Goal: Task Accomplishment & Management: Manage account settings

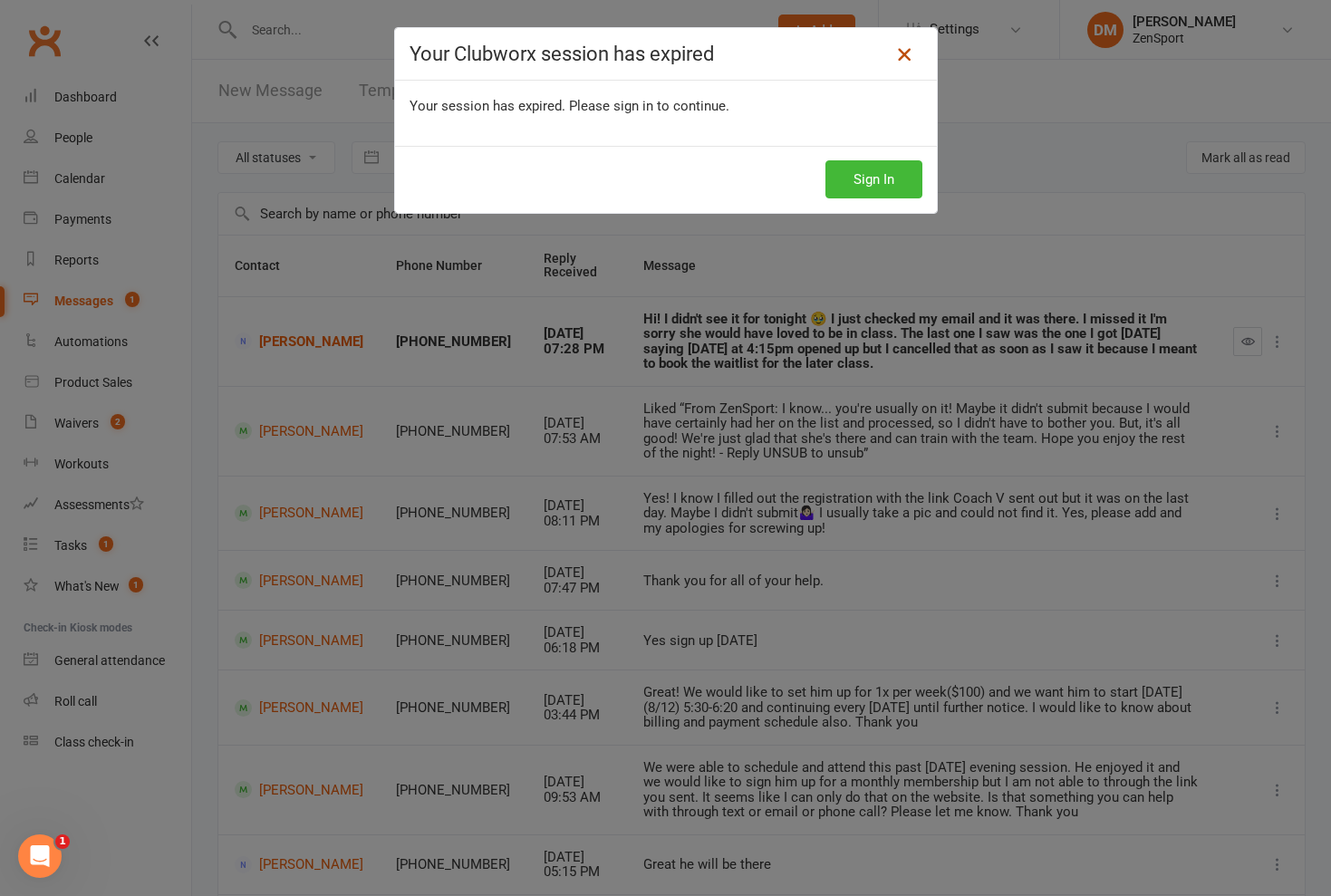
click at [904, 50] on icon at bounding box center [903, 54] width 21 height 21
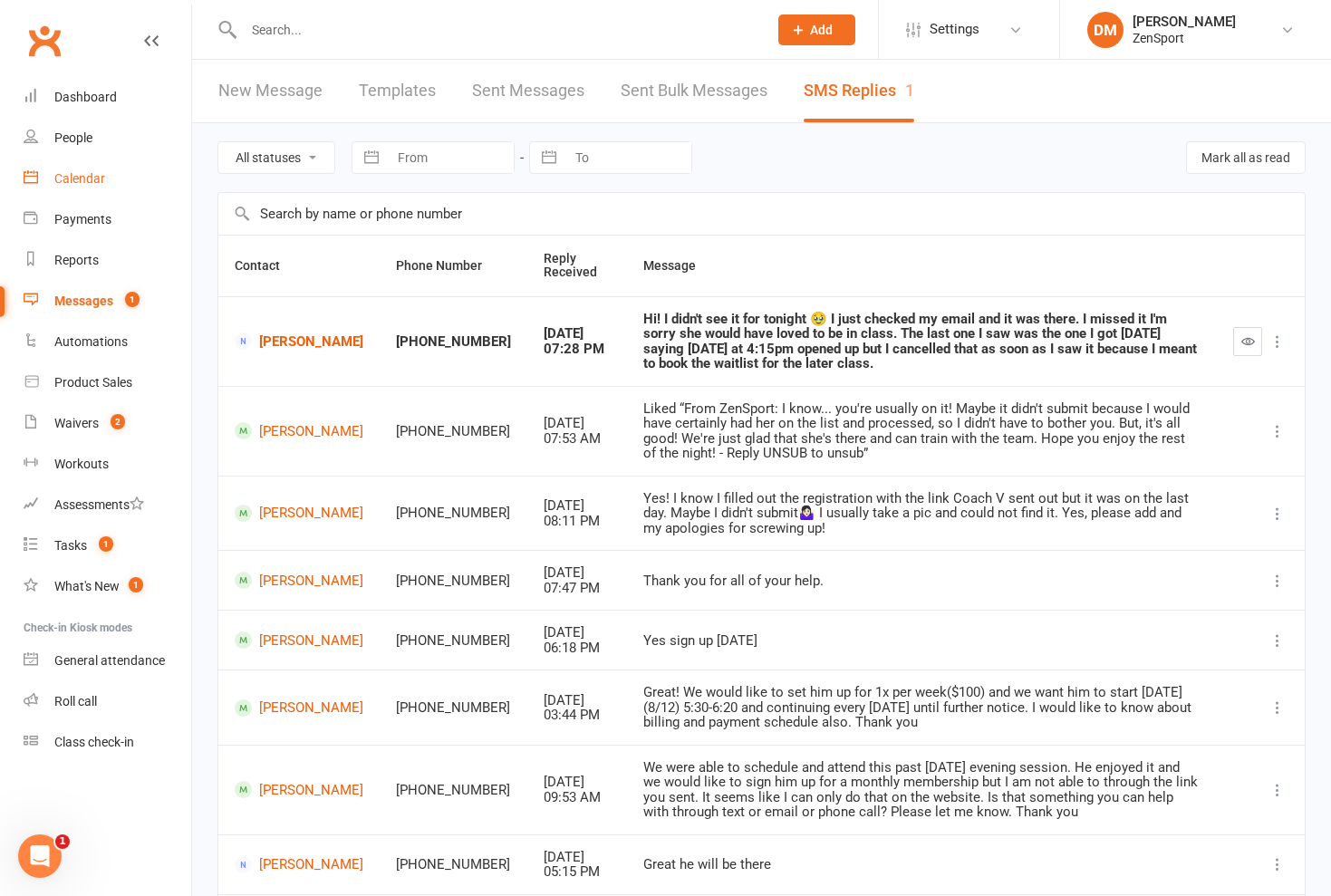
click at [84, 173] on div "Calendar" at bounding box center [80, 179] width 51 height 15
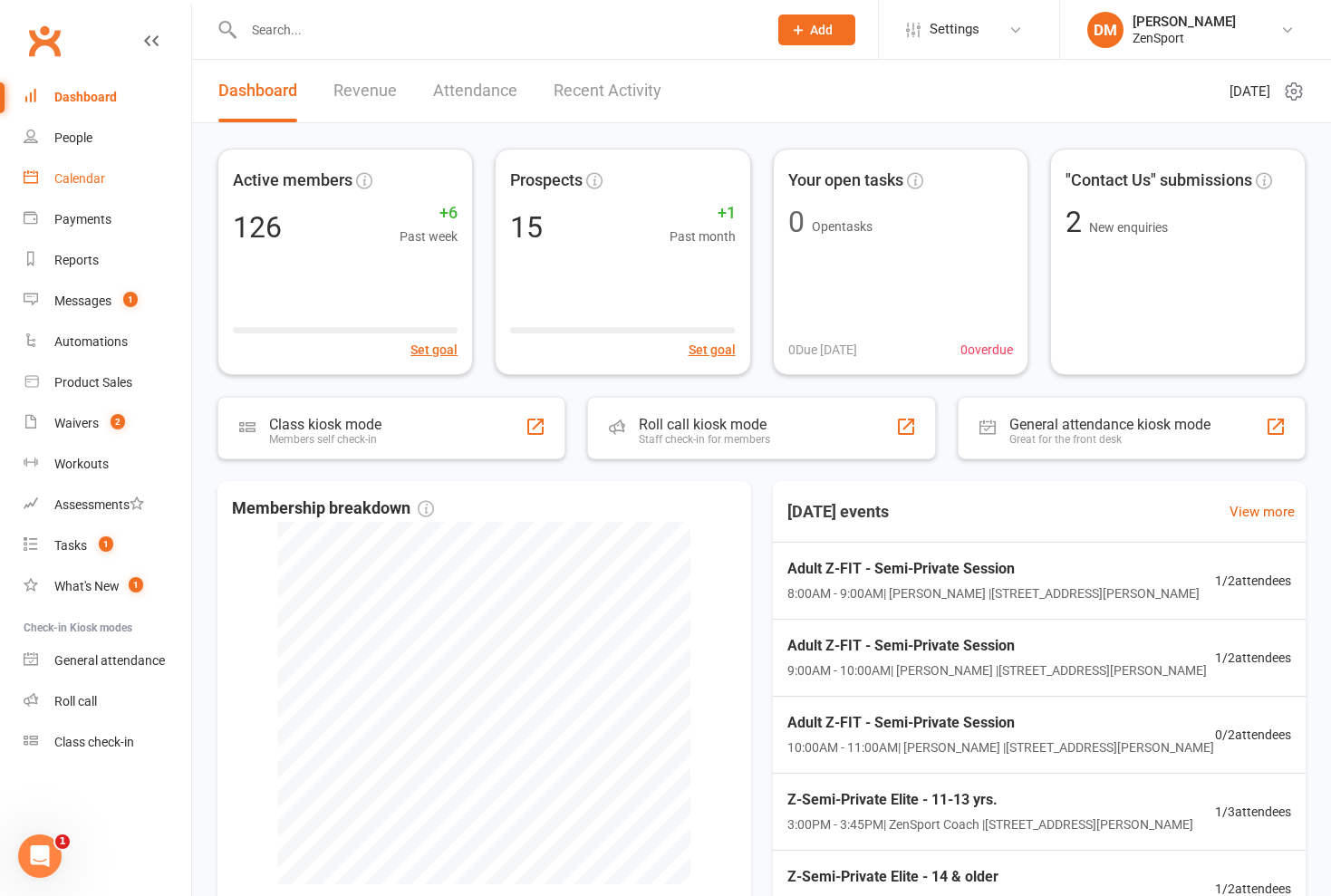
click at [94, 184] on div "Calendar" at bounding box center [80, 179] width 51 height 15
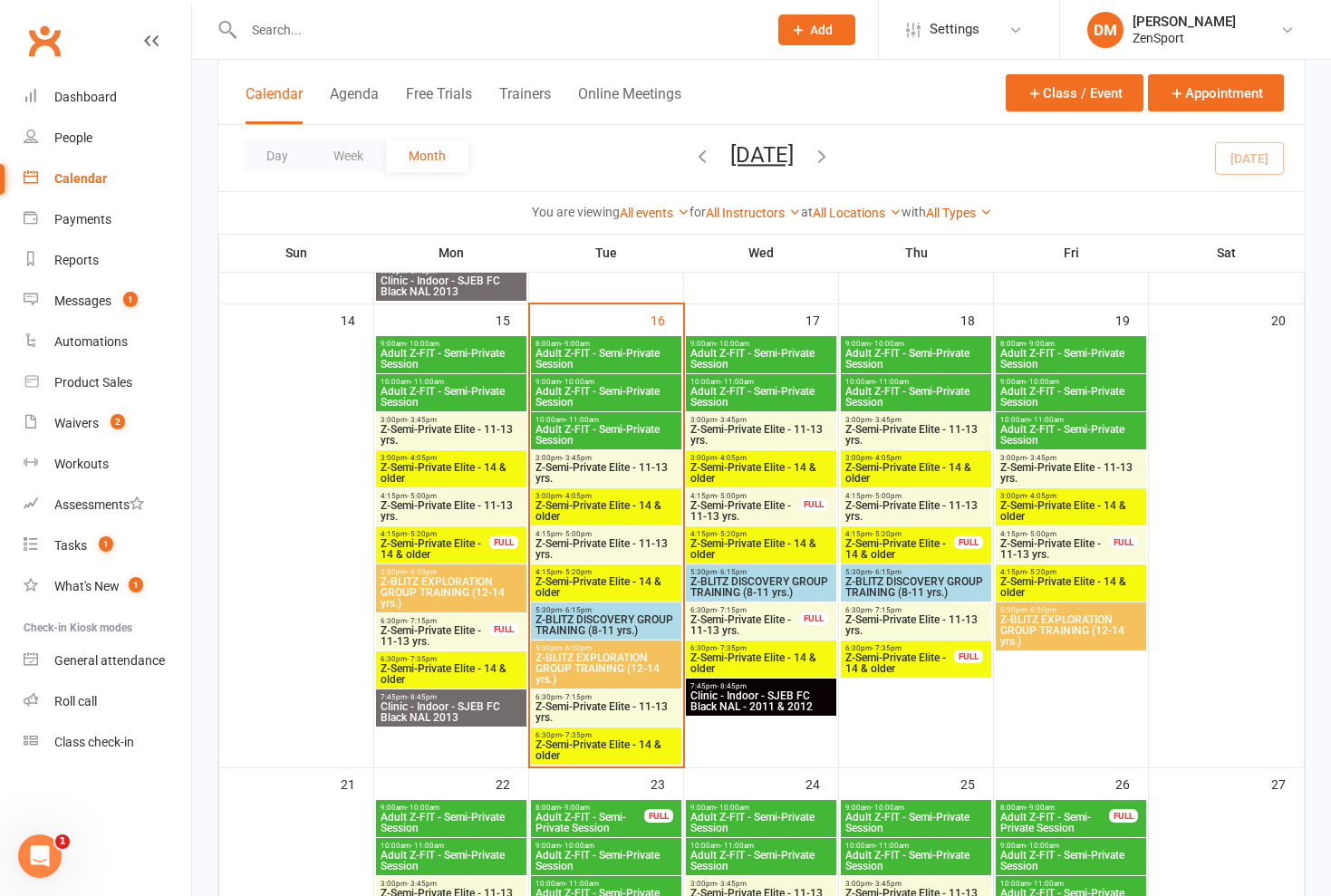
scroll to position [973, 0]
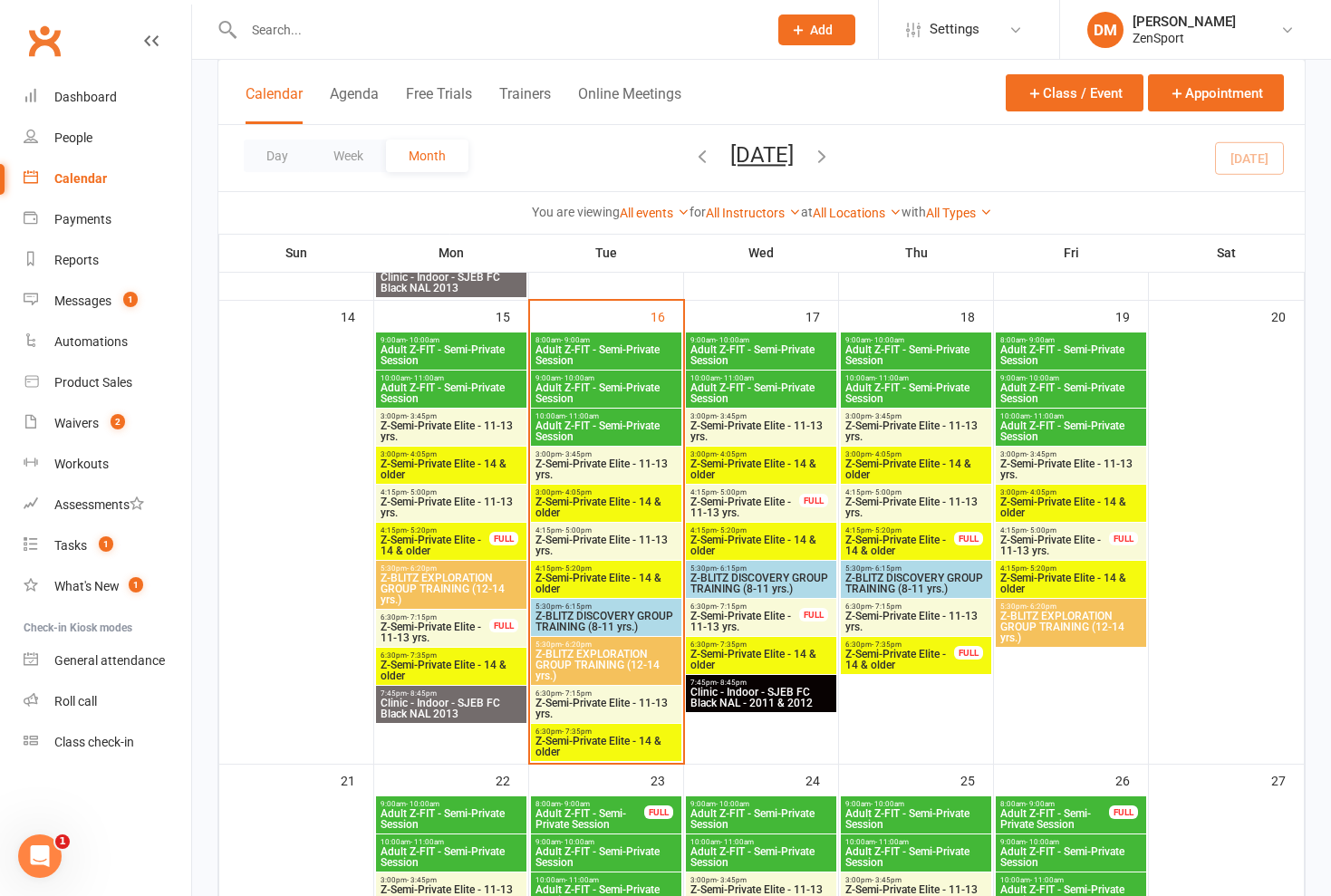
click at [454, 348] on span "Adult Z-FIT - Semi-Private Session" at bounding box center [451, 354] width 143 height 21
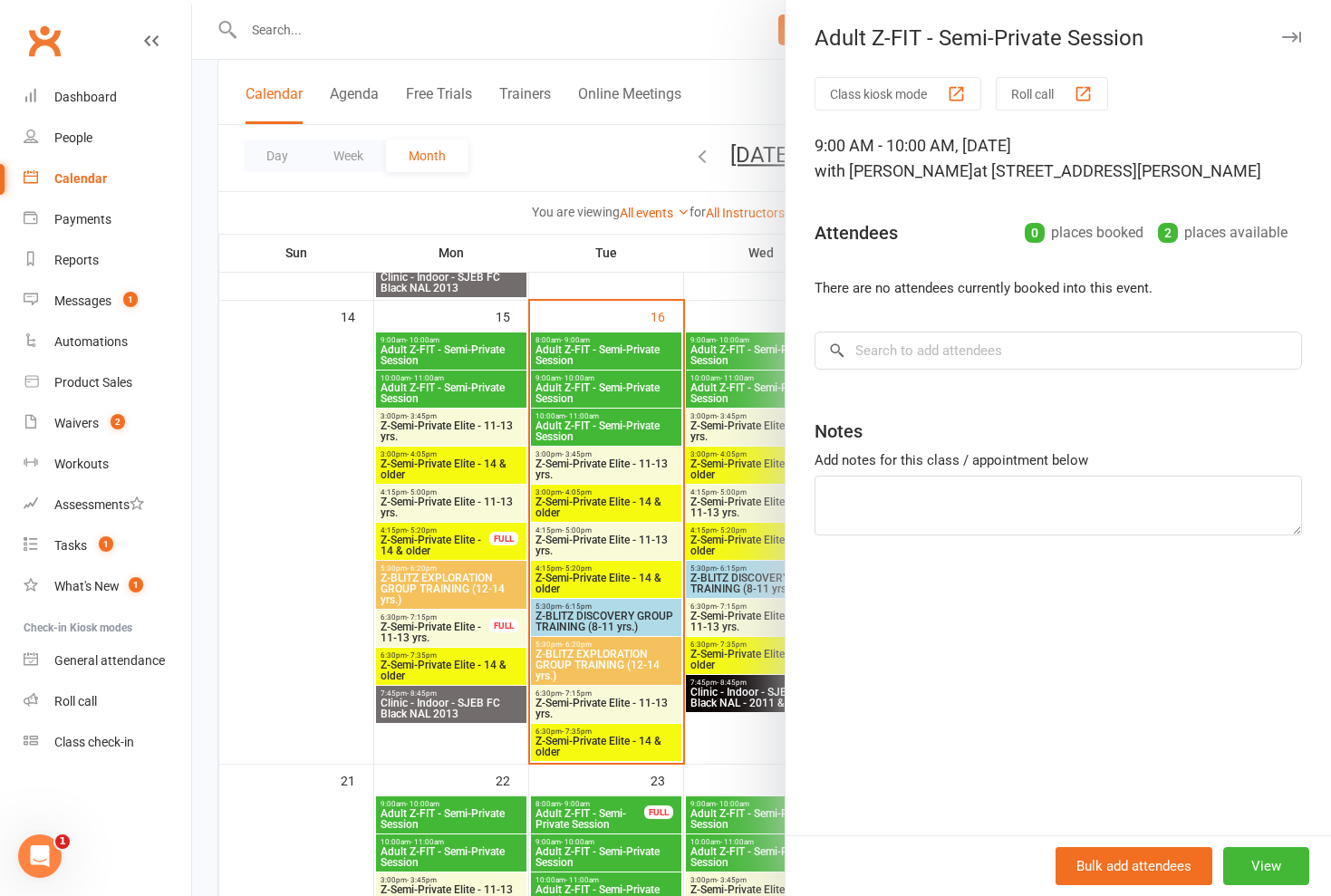
click at [470, 390] on div at bounding box center [761, 448] width 1139 height 896
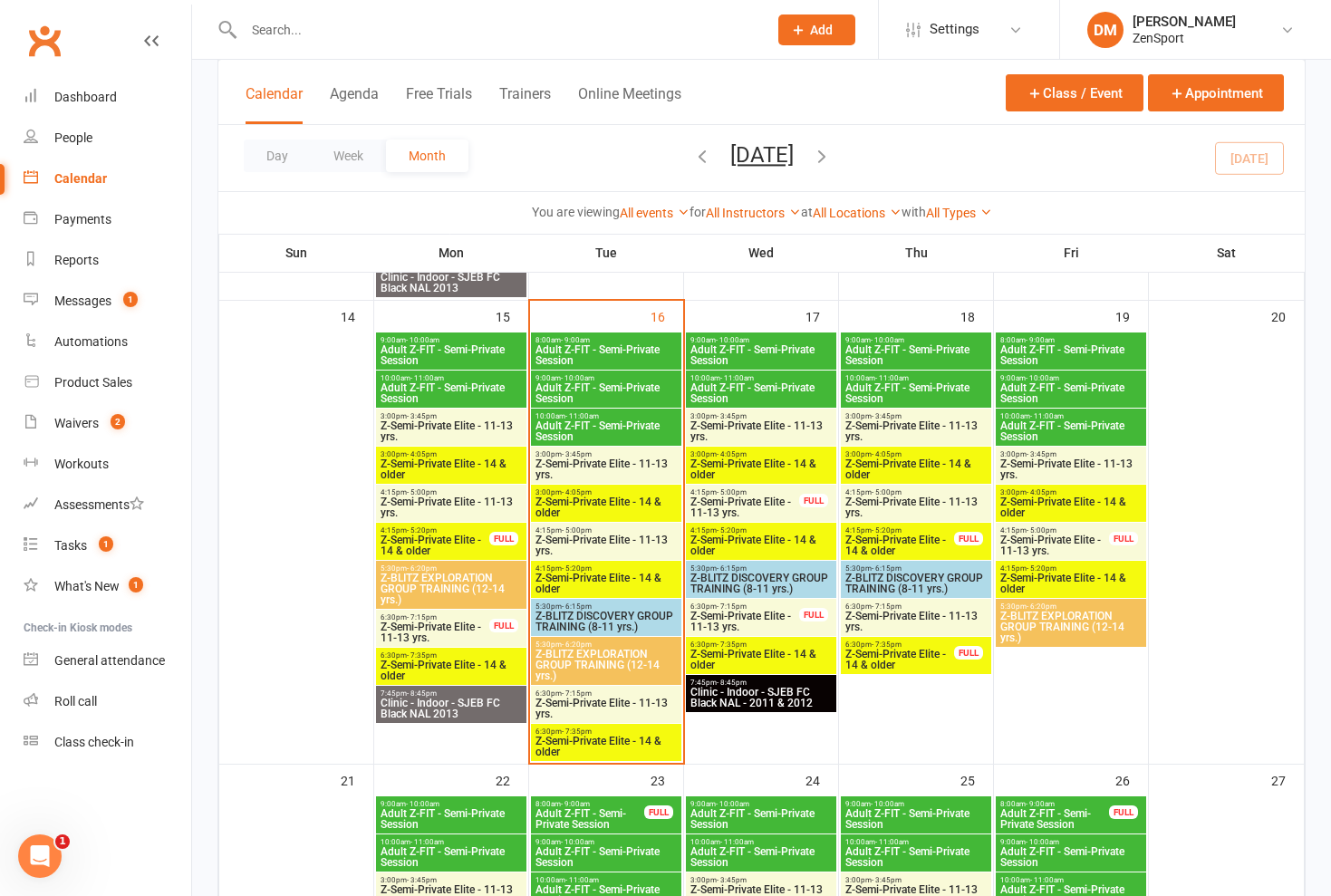
click at [470, 390] on span "Adult Z-FIT - Semi-Private Session" at bounding box center [451, 392] width 143 height 21
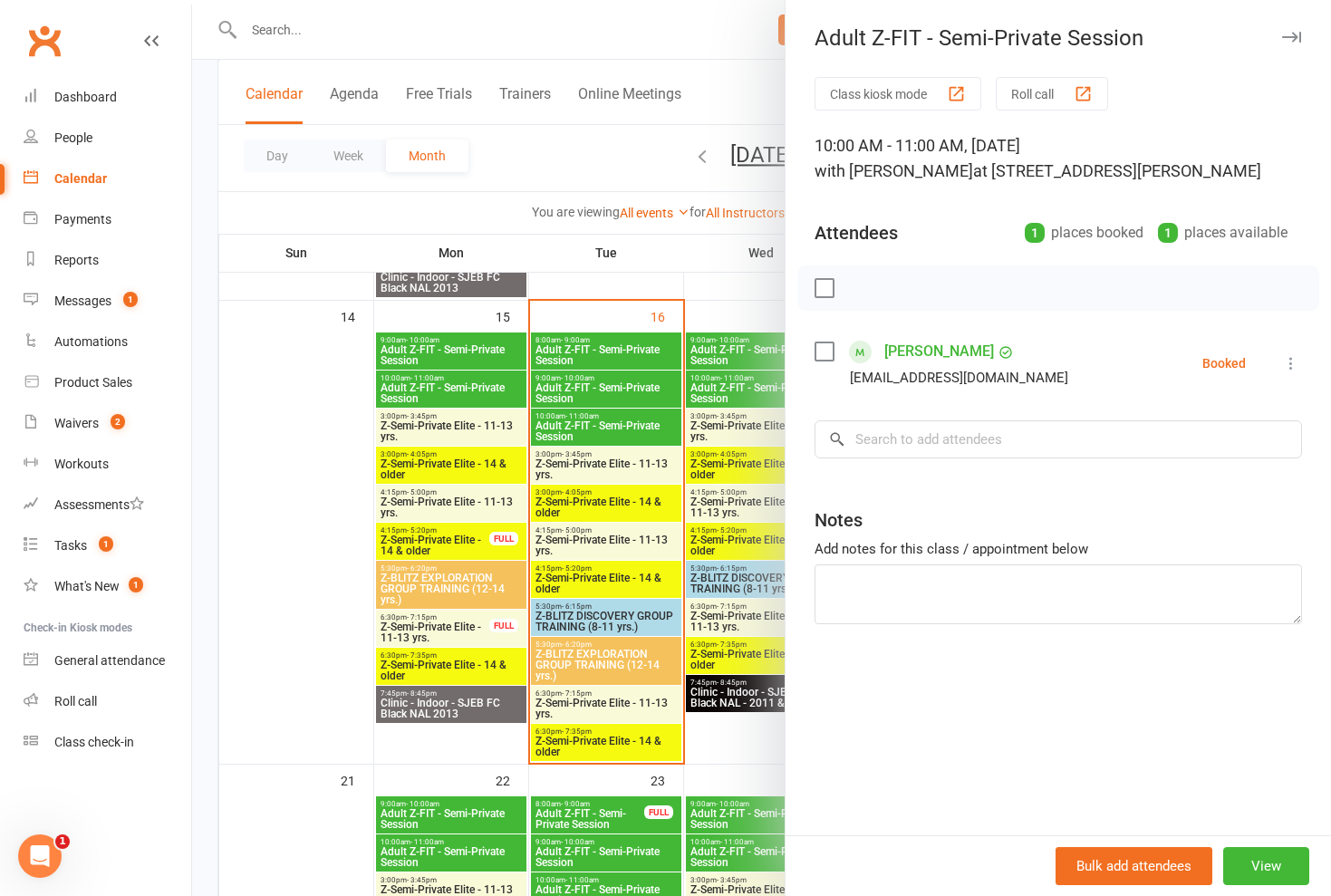
click at [1288, 362] on icon at bounding box center [1291, 364] width 19 height 19
click at [1184, 467] on link "Check in" at bounding box center [1203, 470] width 195 height 36
click at [300, 419] on div at bounding box center [761, 448] width 1139 height 896
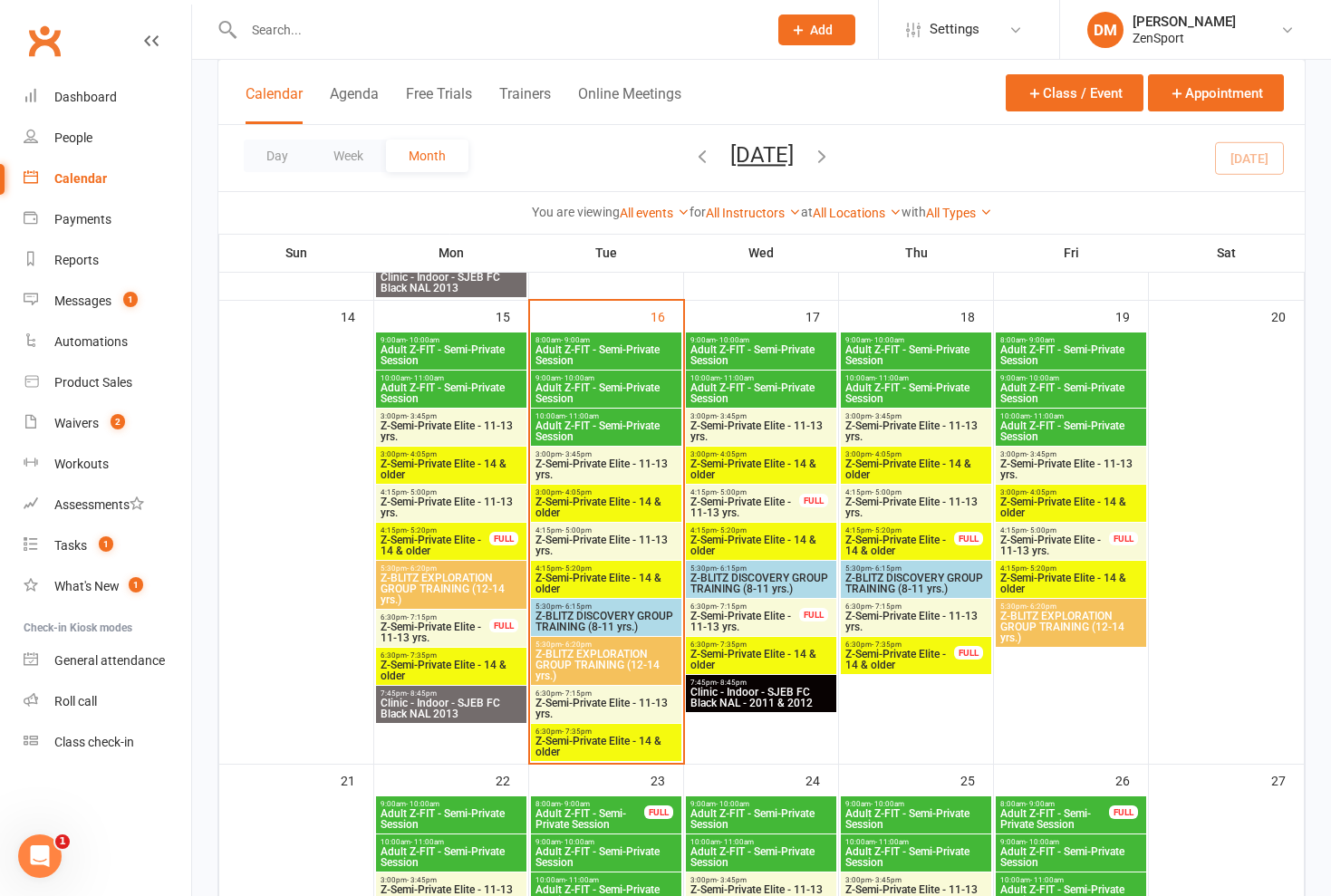
click at [442, 496] on span "Z-Semi-Private Elite - 11-13 yrs." at bounding box center [451, 506] width 143 height 21
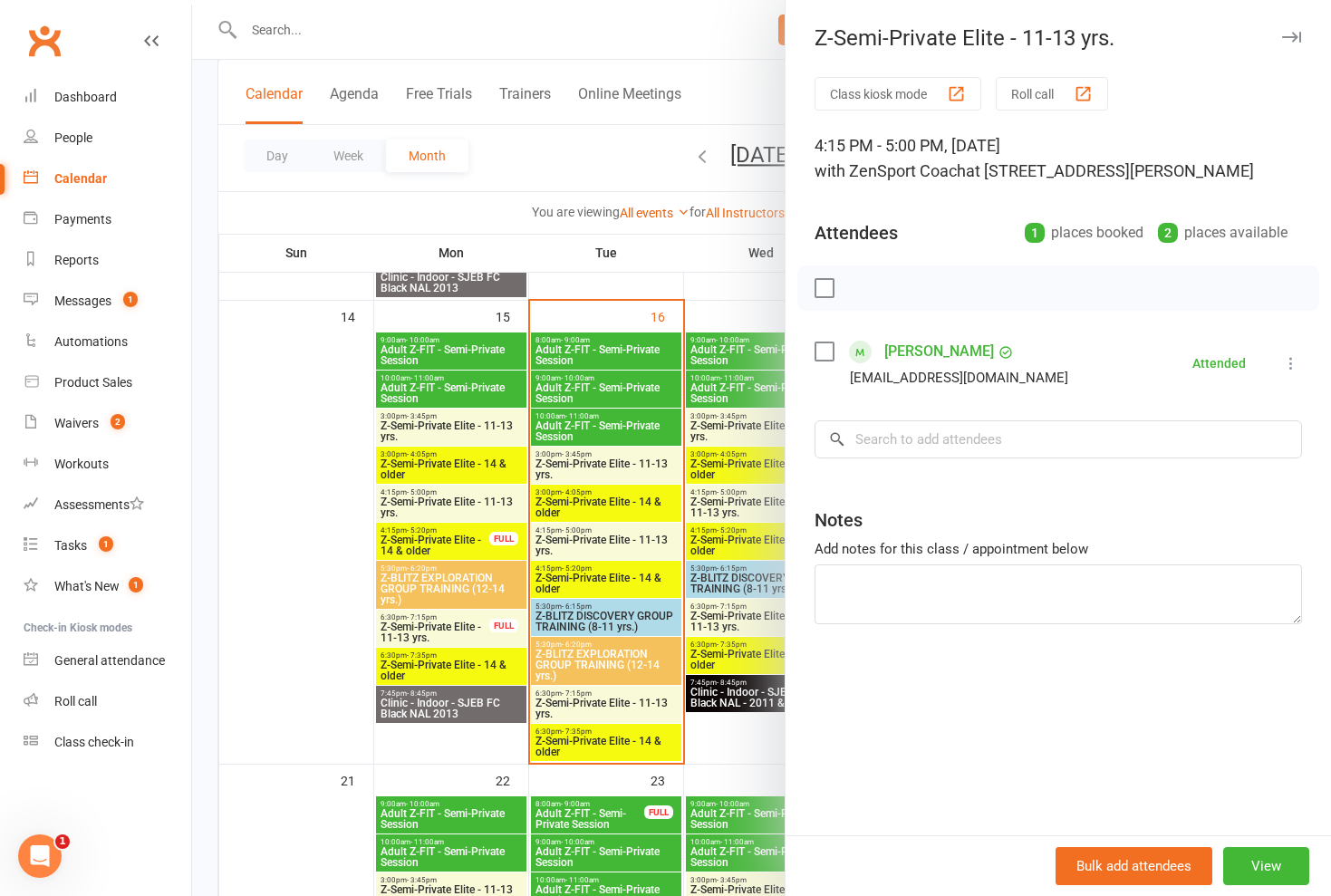
click at [442, 494] on div at bounding box center [761, 448] width 1139 height 896
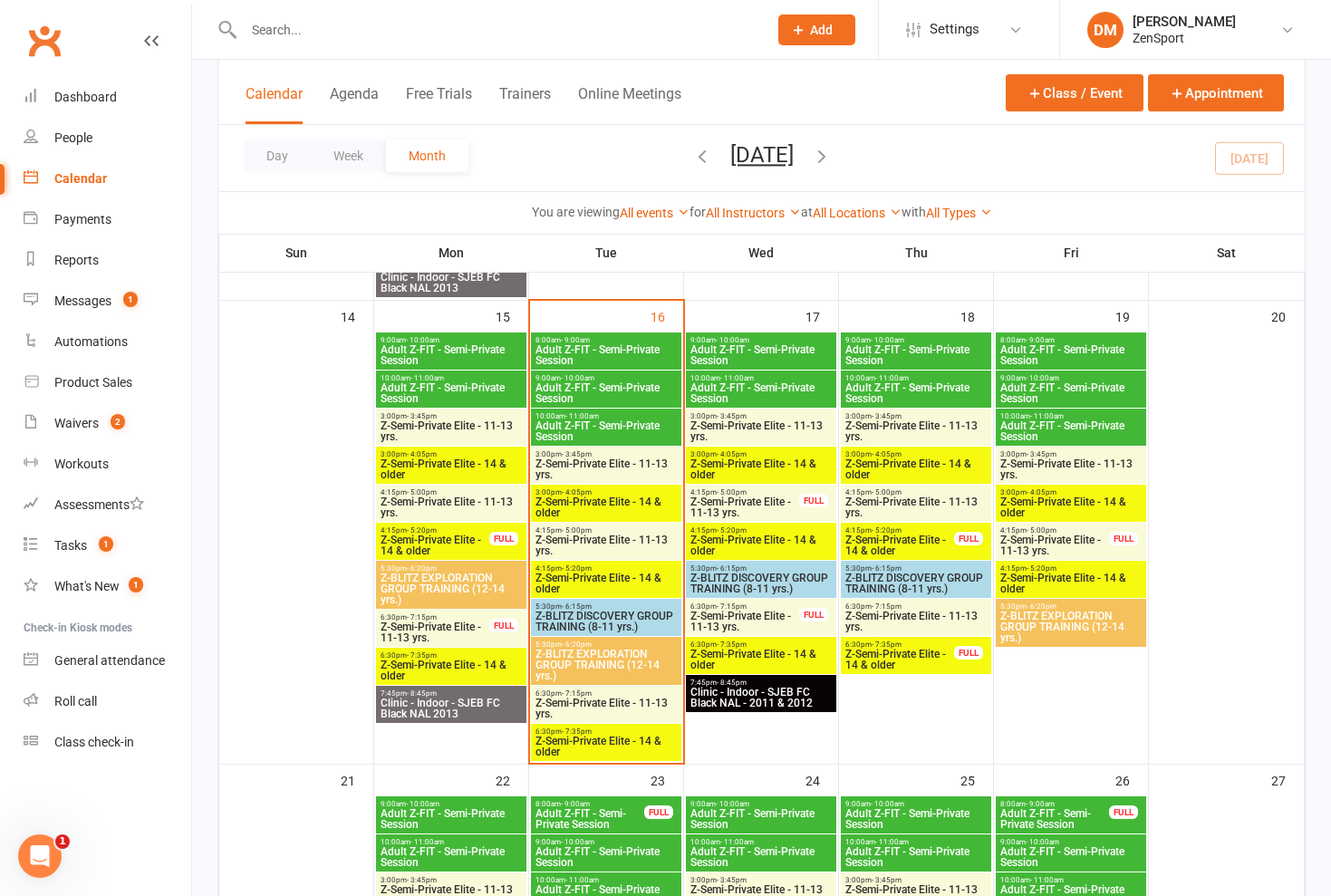
click at [446, 531] on span "4:15pm - 5:20pm" at bounding box center [434, 530] width 110 height 8
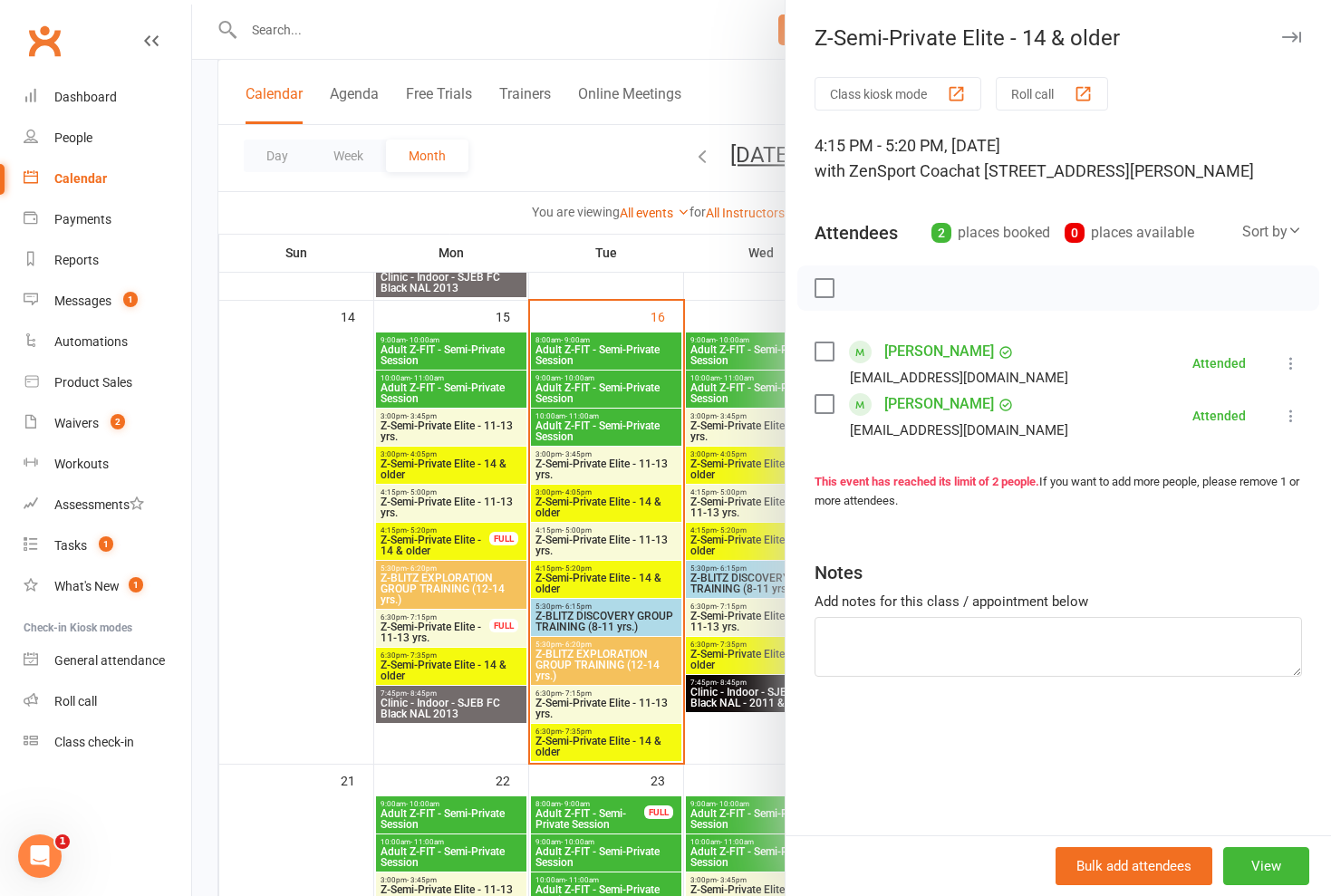
click at [446, 531] on div at bounding box center [761, 448] width 1139 height 896
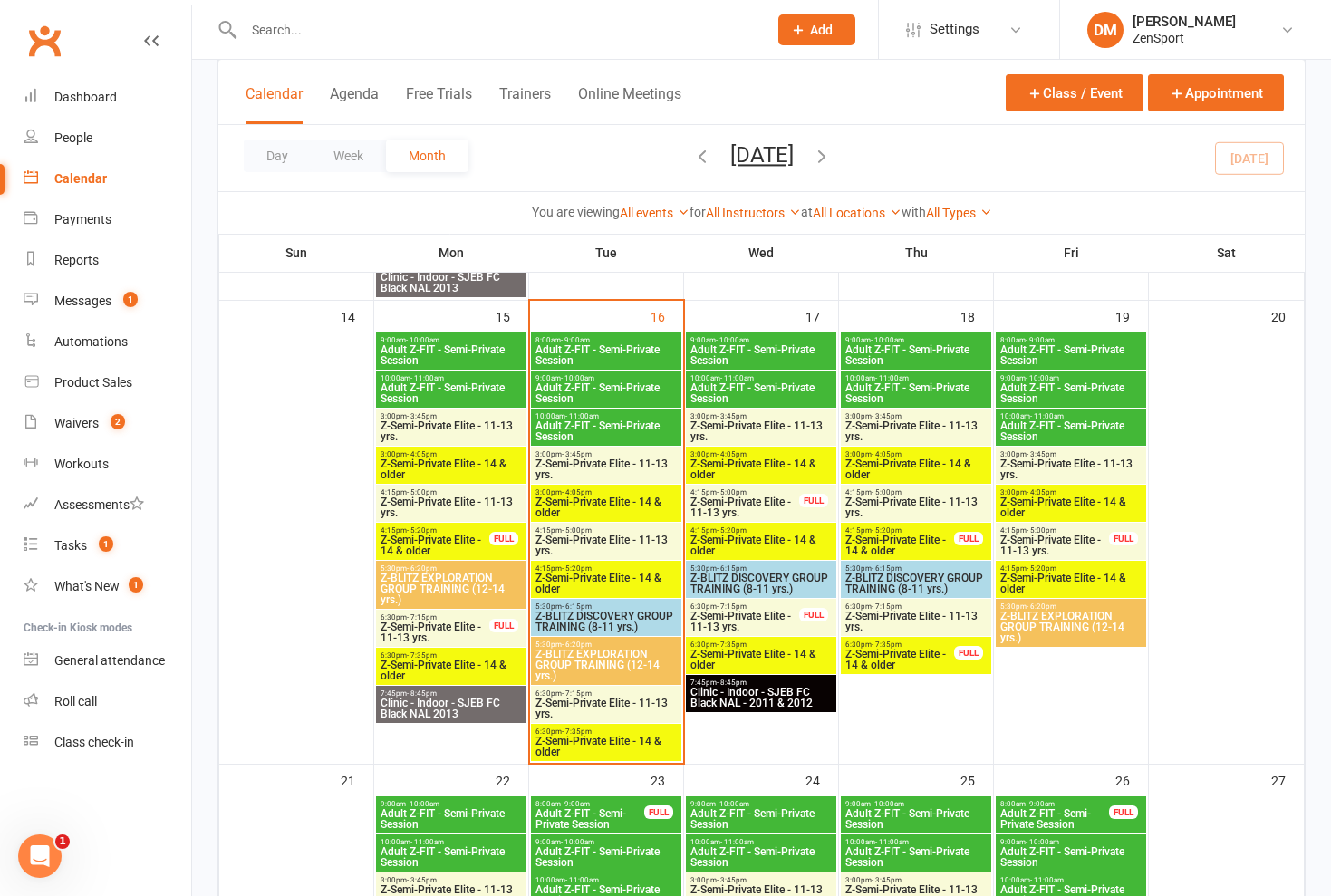
click at [452, 662] on span "Z-Semi-Private Elite - 14 & older" at bounding box center [451, 670] width 143 height 21
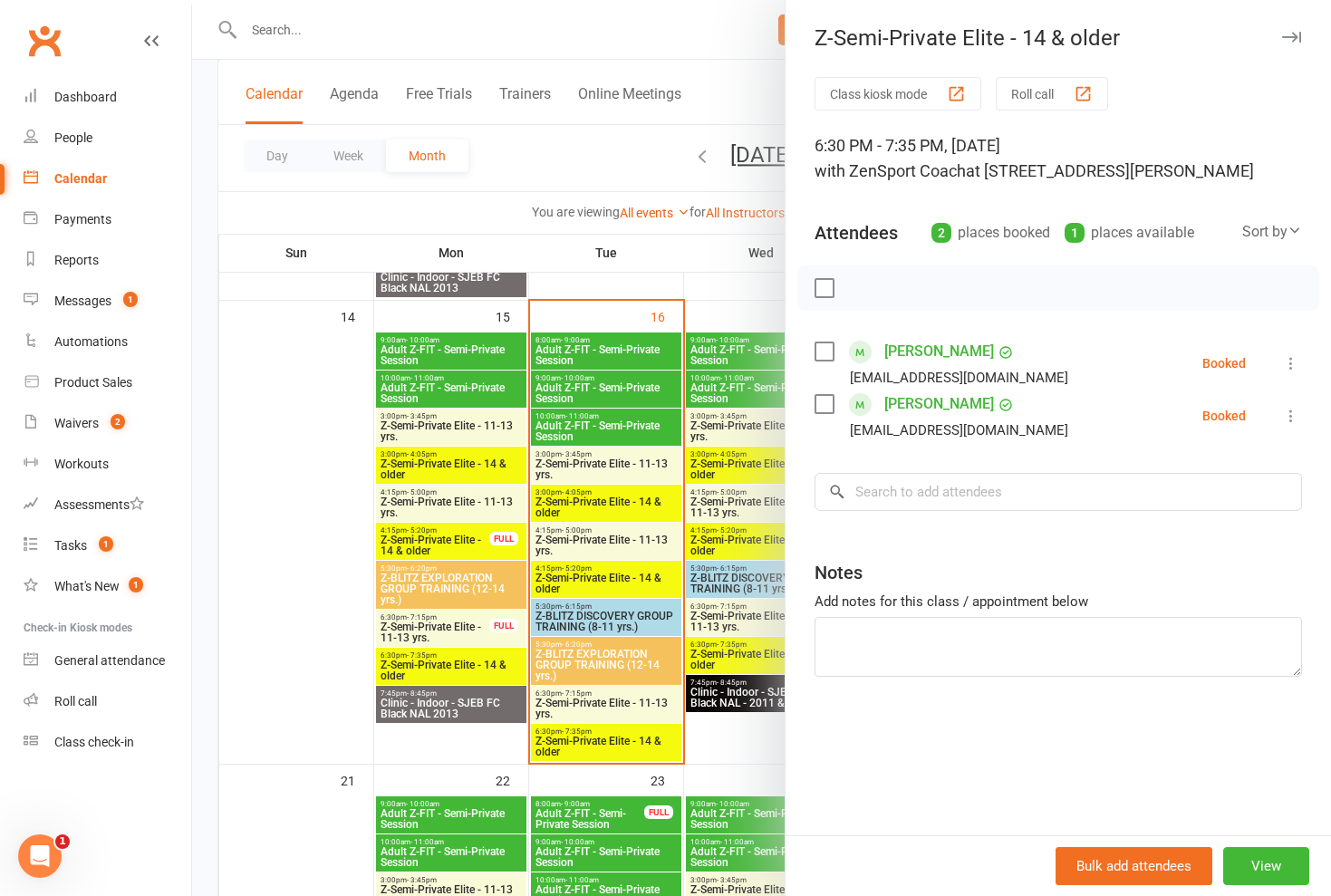
click at [1291, 362] on icon at bounding box center [1291, 364] width 19 height 19
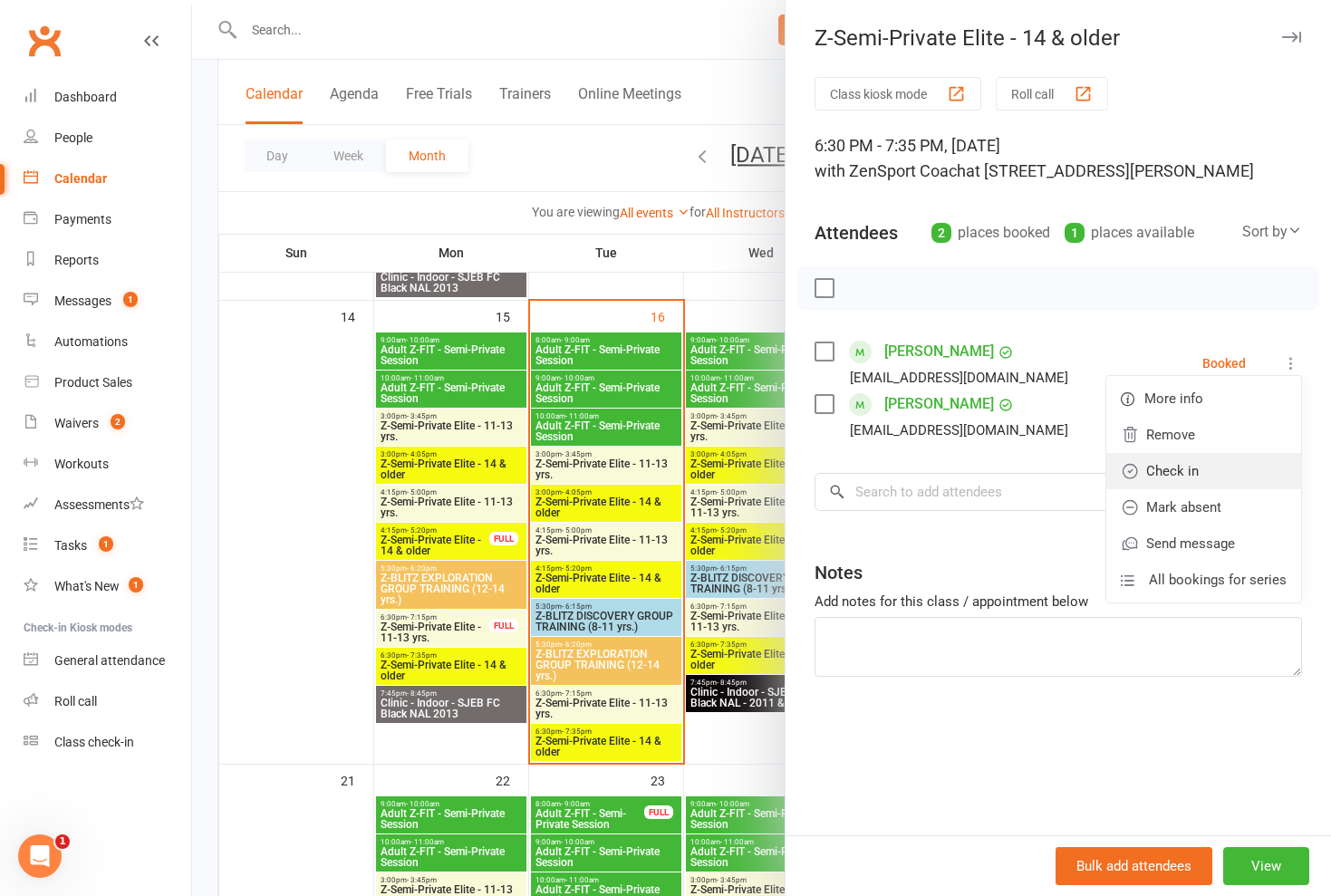
click at [1204, 470] on link "Check in" at bounding box center [1203, 470] width 195 height 36
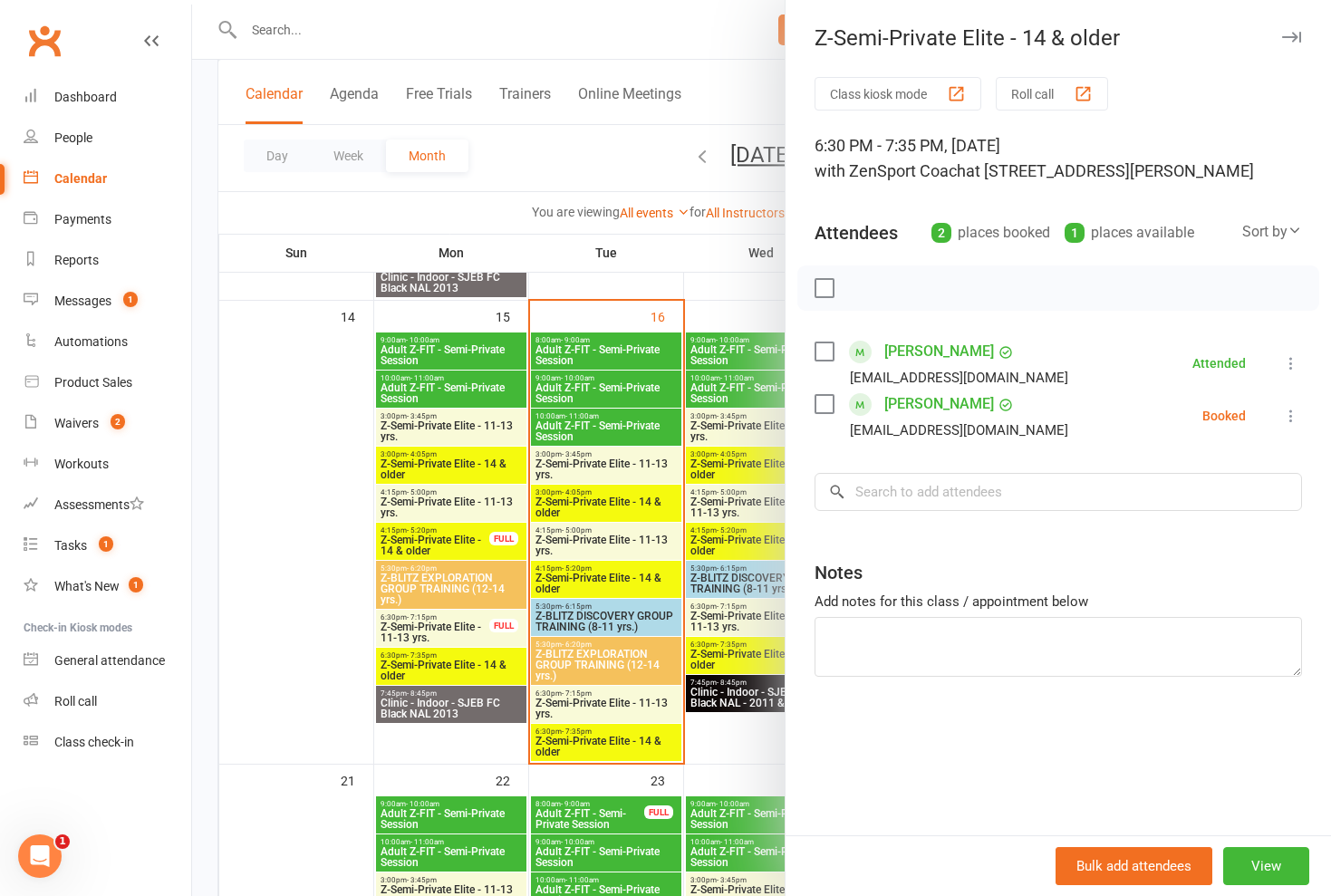
click at [1292, 421] on icon at bounding box center [1291, 416] width 19 height 19
click at [1187, 526] on link "Check in" at bounding box center [1203, 523] width 195 height 36
click at [538, 113] on div at bounding box center [761, 448] width 1139 height 896
